Goal: Task Accomplishment & Management: Manage account settings

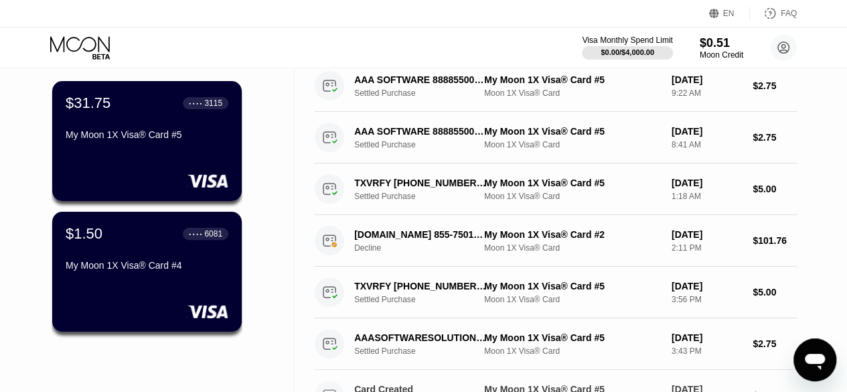
scroll to position [67, 0]
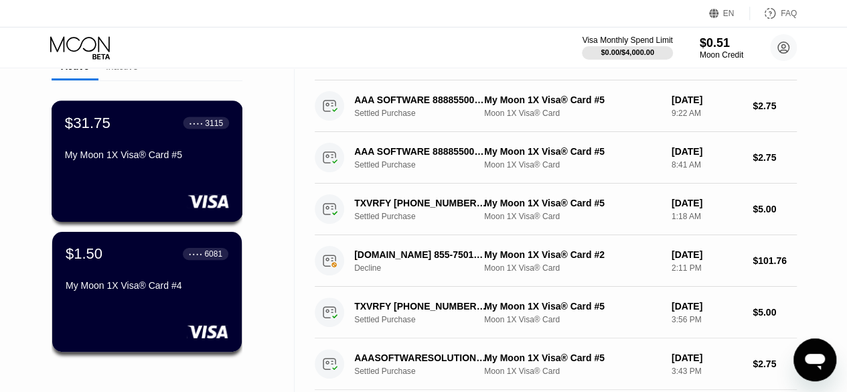
click at [190, 192] on div "$31.75 ● ● ● ● 3115 My Moon 1X Visa® Card #5" at bounding box center [148, 160] width 192 height 121
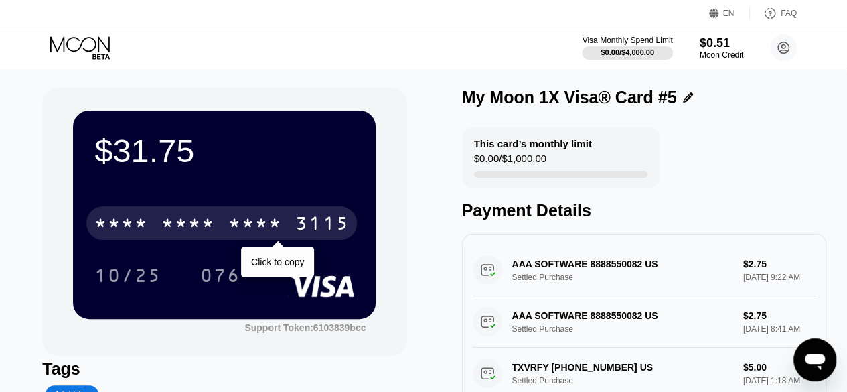
click at [299, 235] on div "3115" at bounding box center [322, 224] width 54 height 21
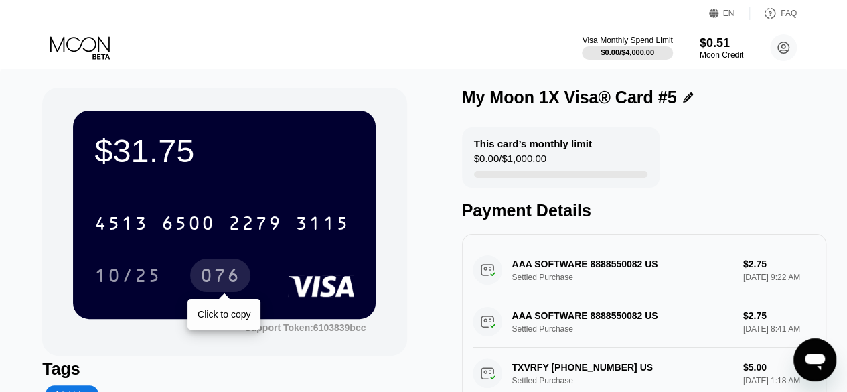
click at [222, 277] on div "076" at bounding box center [220, 277] width 40 height 21
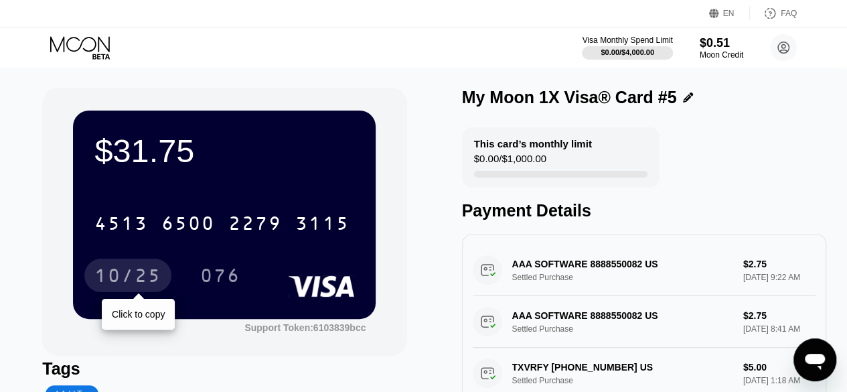
click at [129, 274] on div "10/25" at bounding box center [127, 277] width 67 height 21
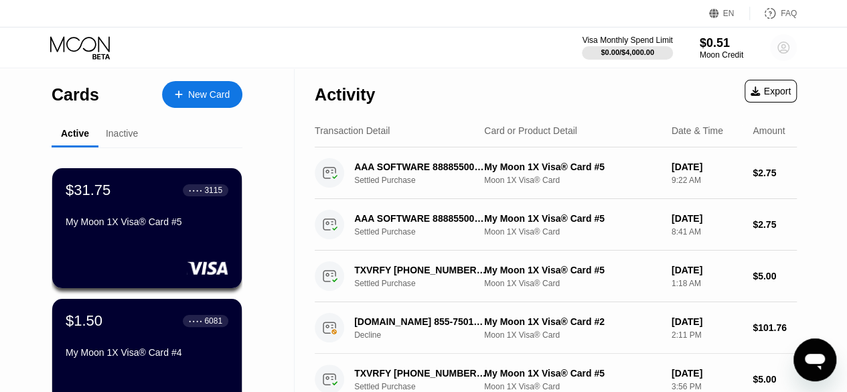
click at [782, 54] on circle at bounding box center [783, 47] width 27 height 27
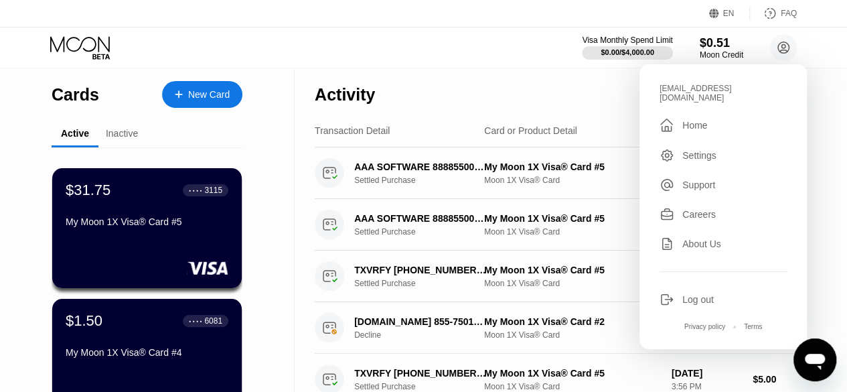
click at [696, 294] on div "Log out" at bounding box center [697, 299] width 31 height 11
